Goal: Information Seeking & Learning: Learn about a topic

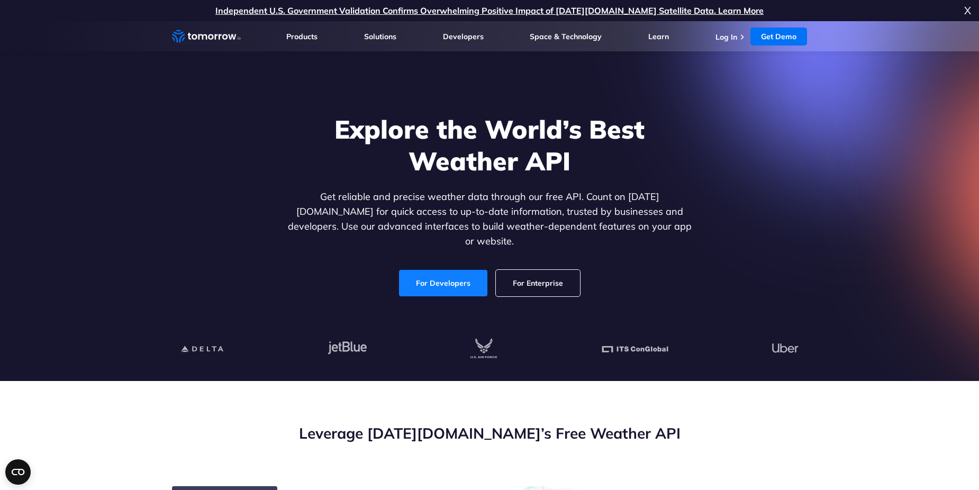
click at [445, 270] on link "For Developers" at bounding box center [443, 283] width 88 height 26
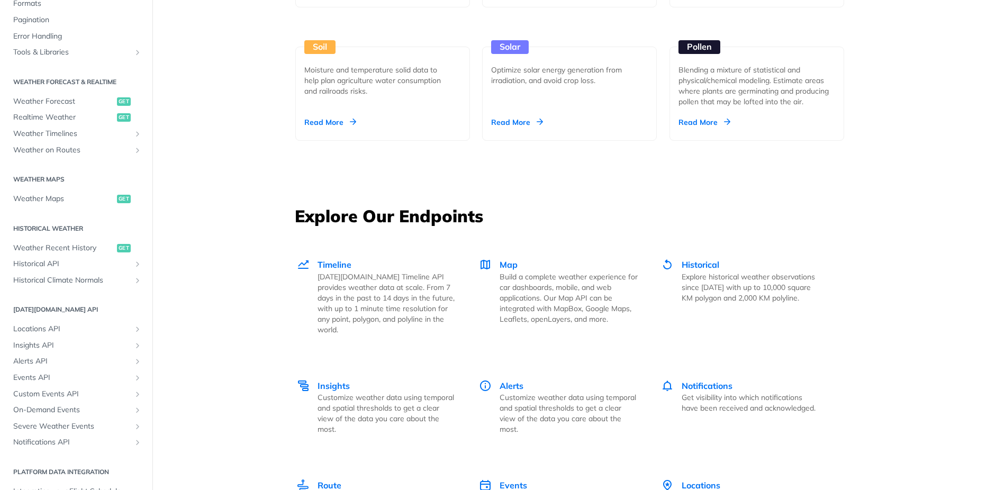
scroll to position [212, 0]
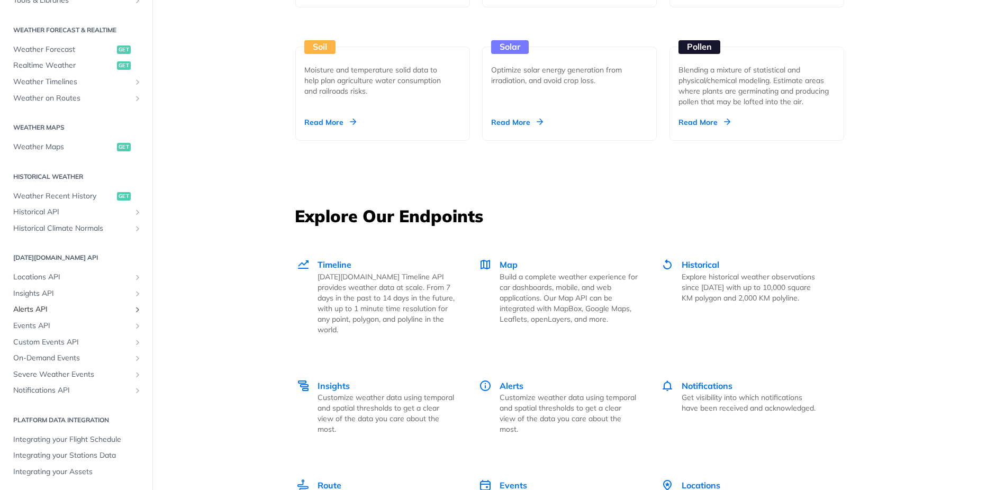
click at [57, 311] on span "Alerts API" at bounding box center [72, 309] width 118 height 11
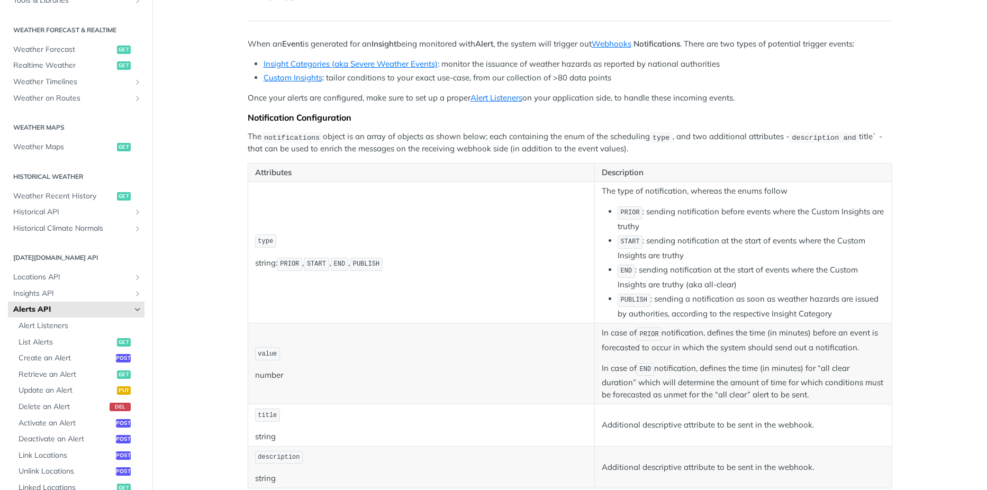
scroll to position [106, 0]
